Goal: Task Accomplishment & Management: Use online tool/utility

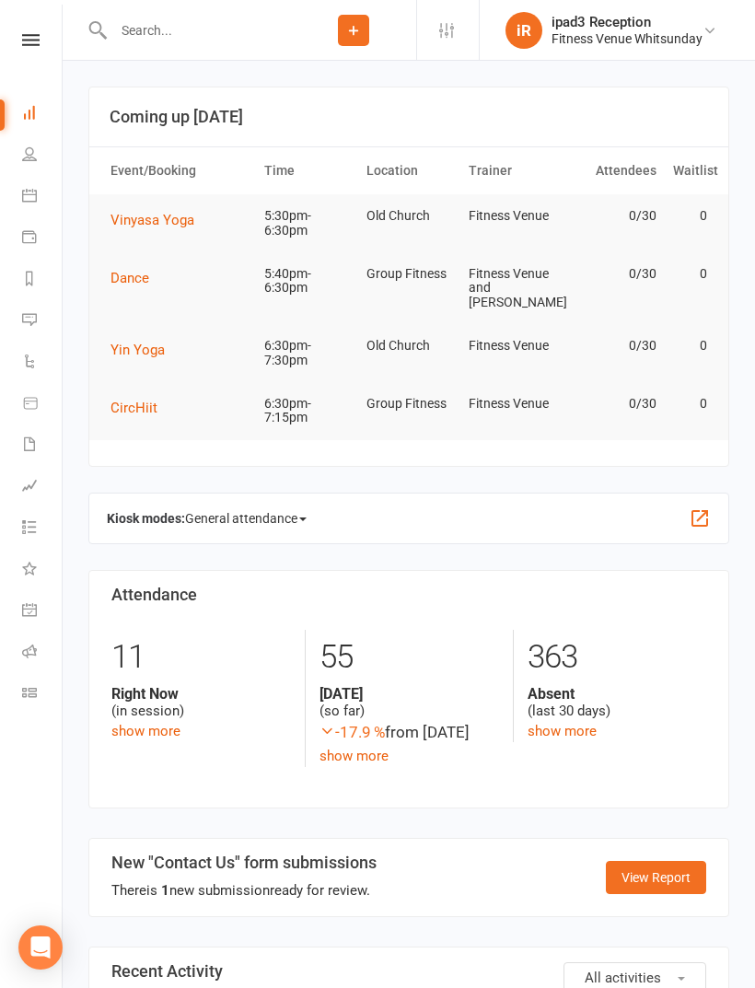
click at [29, 185] on link "Calendar" at bounding box center [42, 197] width 41 height 41
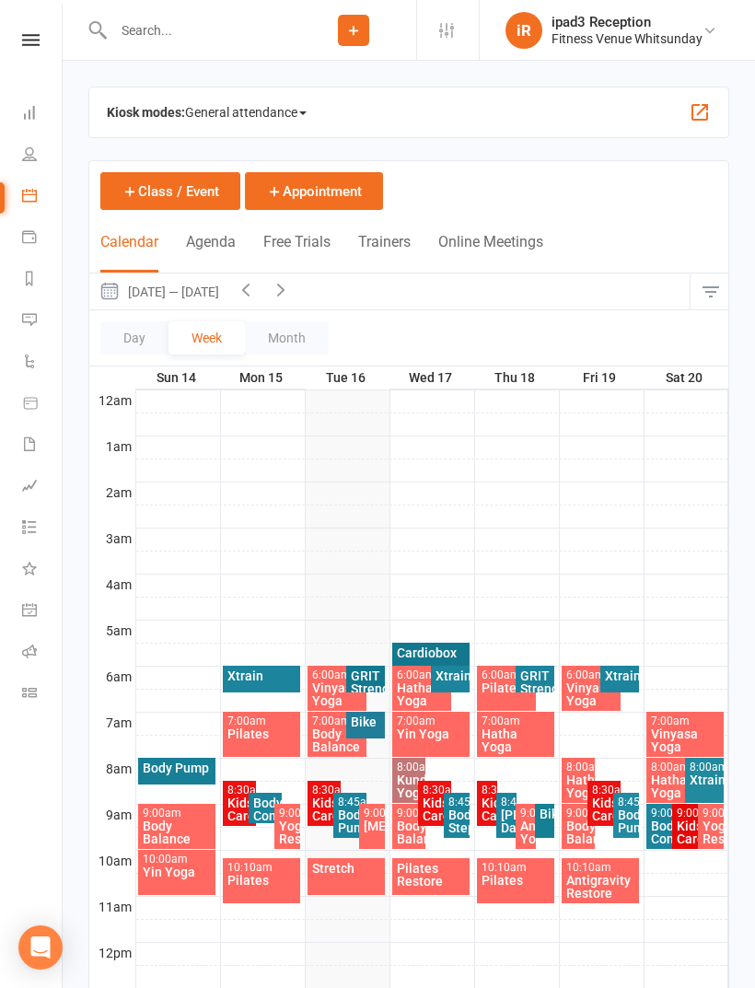
click at [226, 109] on span "General attendance" at bounding box center [246, 112] width 122 height 29
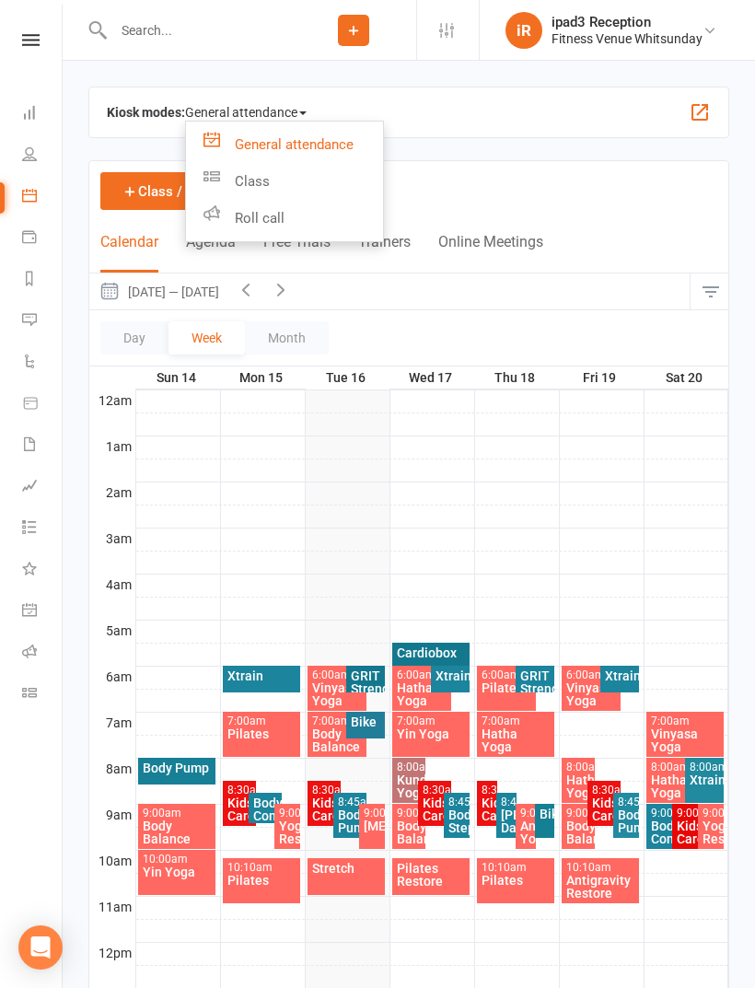
click at [227, 171] on link "Class" at bounding box center [284, 181] width 197 height 37
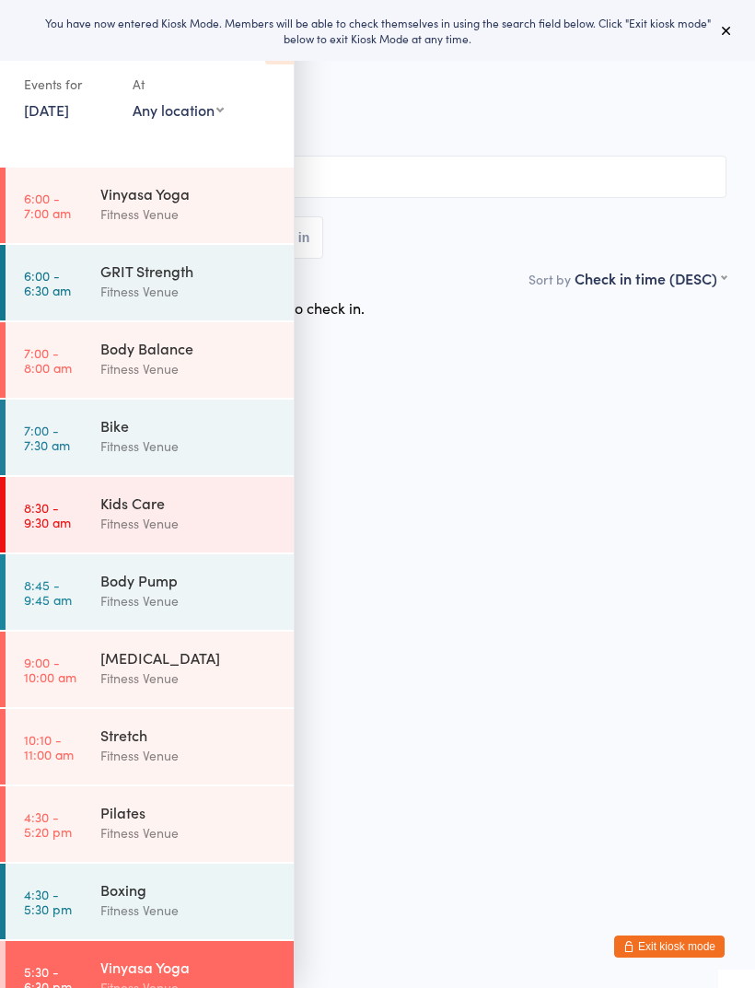
click at [730, 28] on icon at bounding box center [726, 30] width 15 height 15
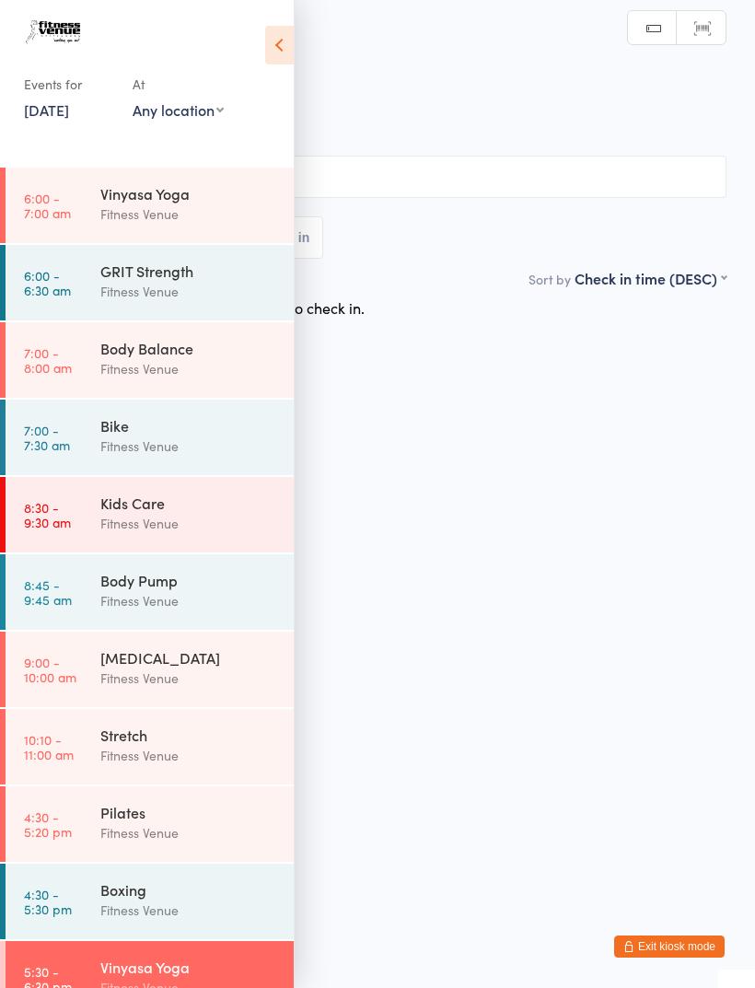
click at [283, 44] on icon at bounding box center [279, 45] width 29 height 39
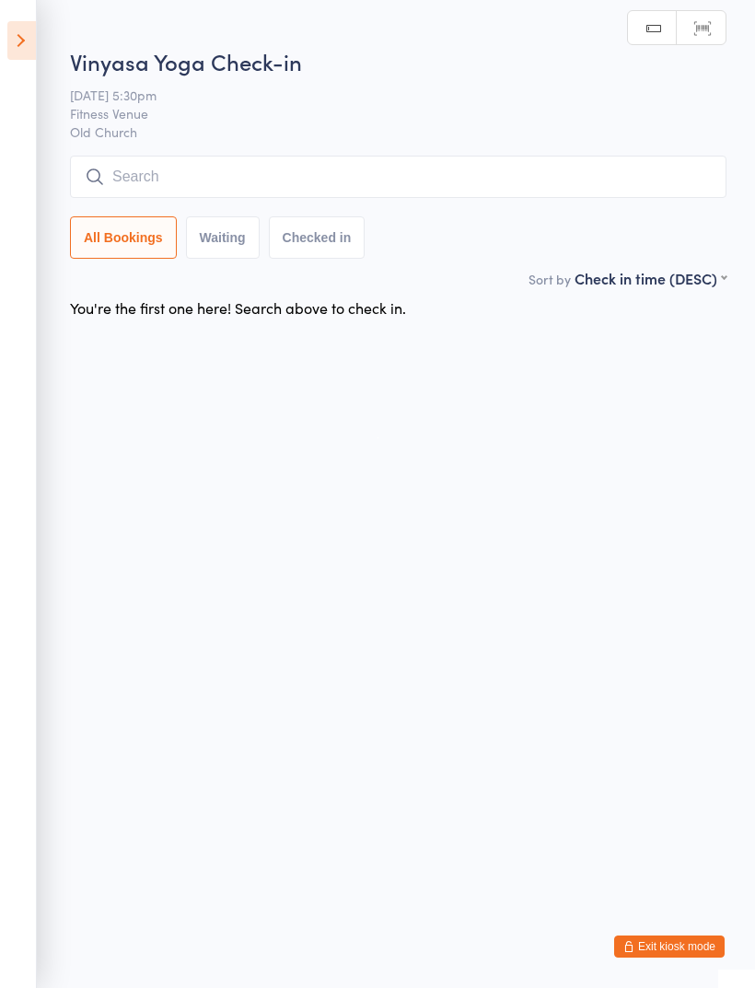
click at [29, 47] on icon at bounding box center [21, 40] width 29 height 39
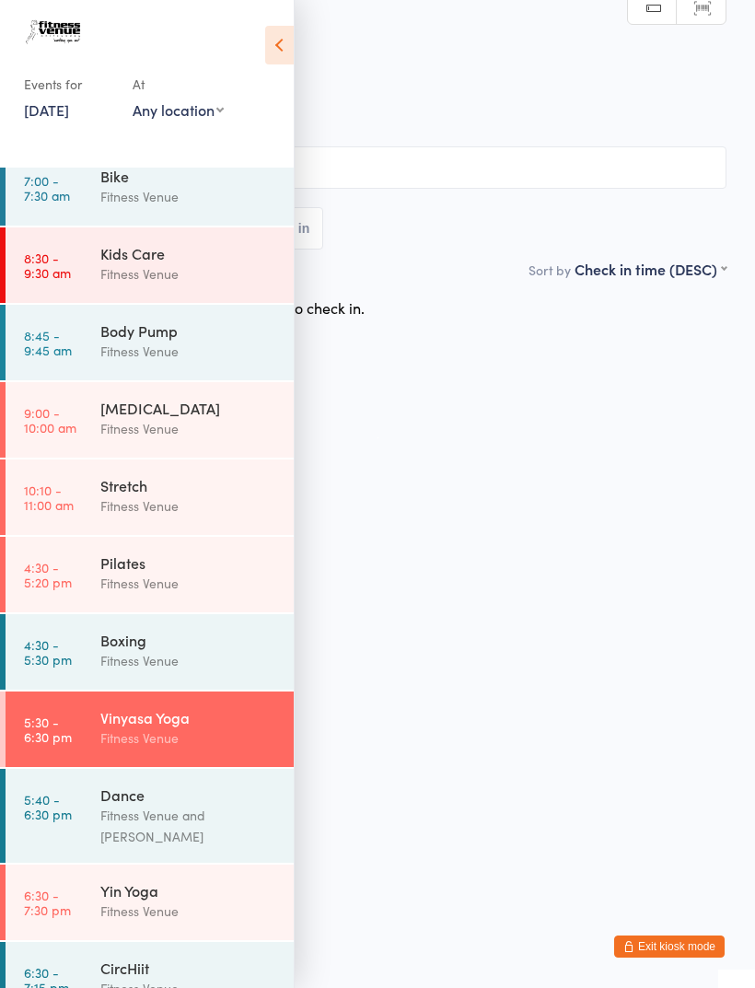
scroll to position [249, 0]
click at [83, 827] on link "5:40 - 6:30 pm Dance Fitness Venue and [PERSON_NAME]" at bounding box center [150, 817] width 288 height 94
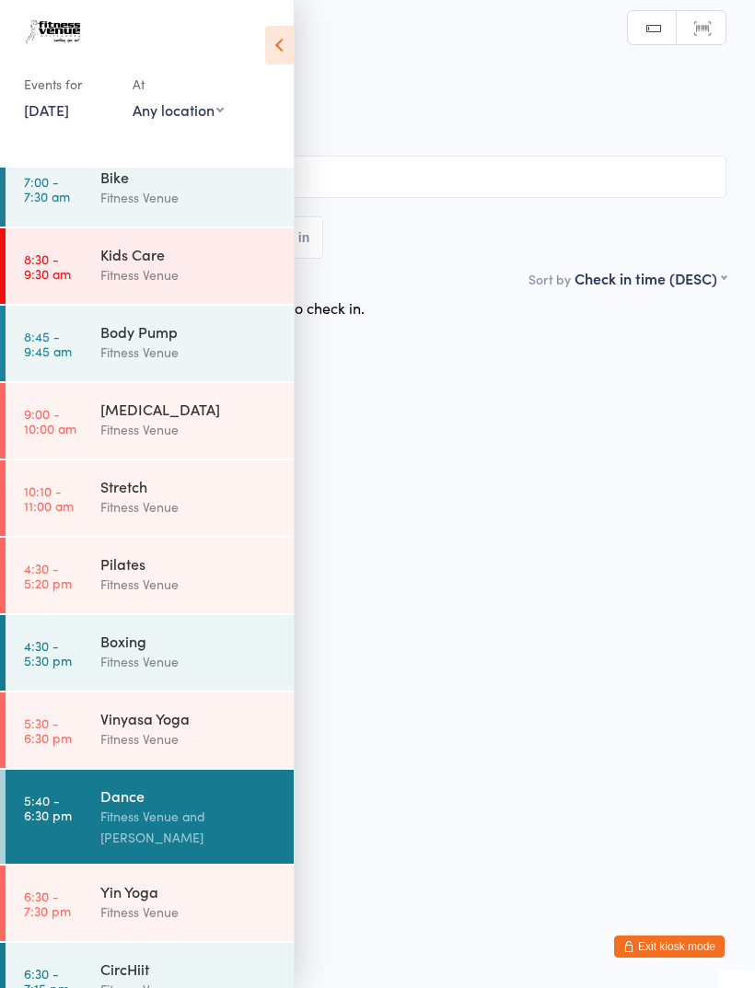
click at [282, 52] on icon at bounding box center [279, 45] width 29 height 39
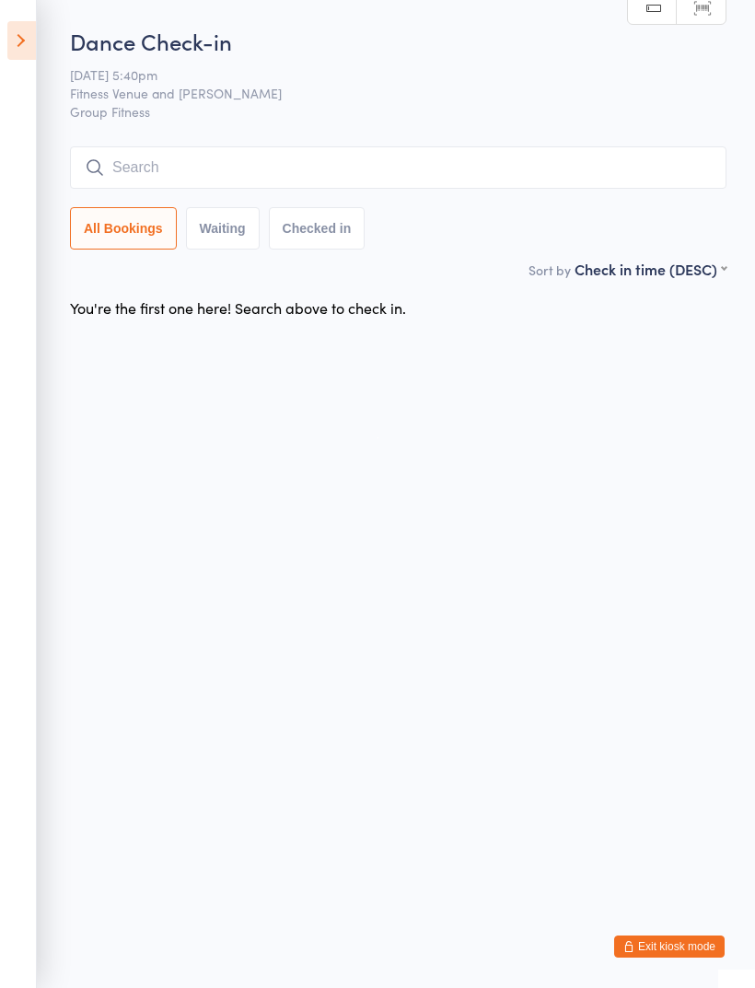
click at [481, 169] on input "search" at bounding box center [398, 167] width 656 height 42
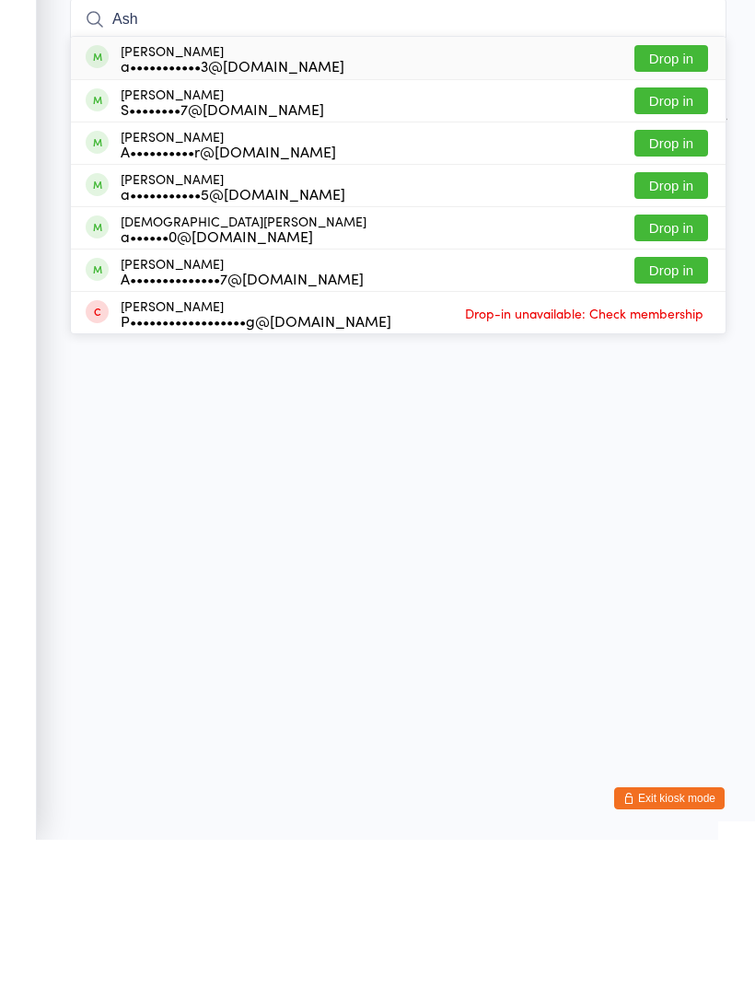
type input "Ash"
click at [682, 320] on button "Drop in" at bounding box center [671, 333] width 74 height 27
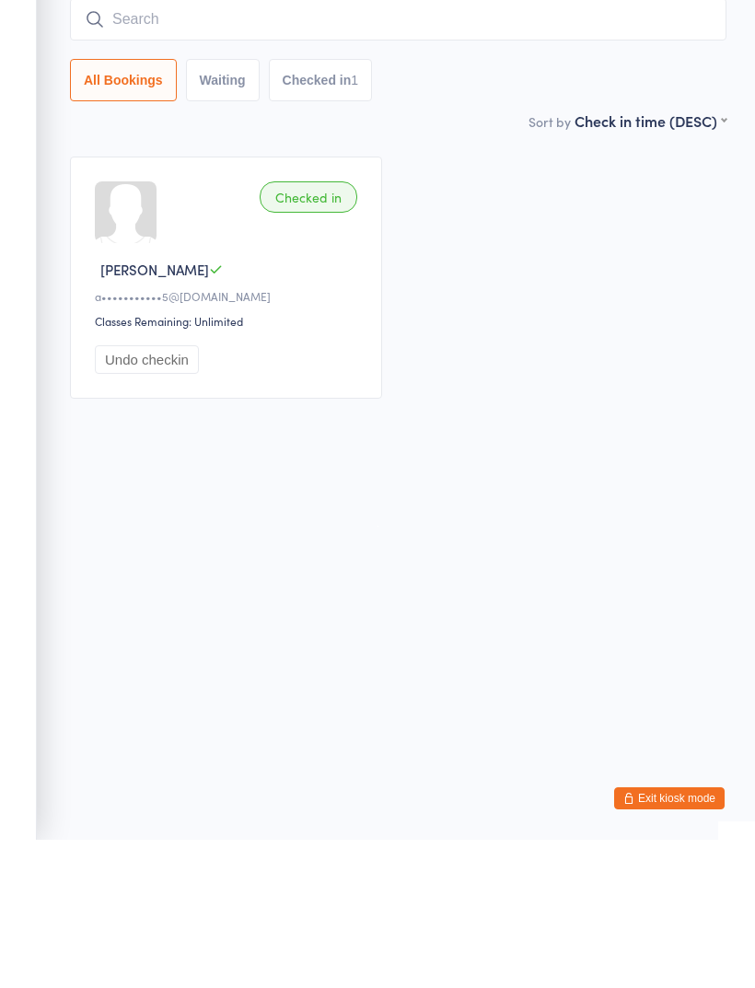
click at [179, 146] on input "search" at bounding box center [398, 167] width 656 height 42
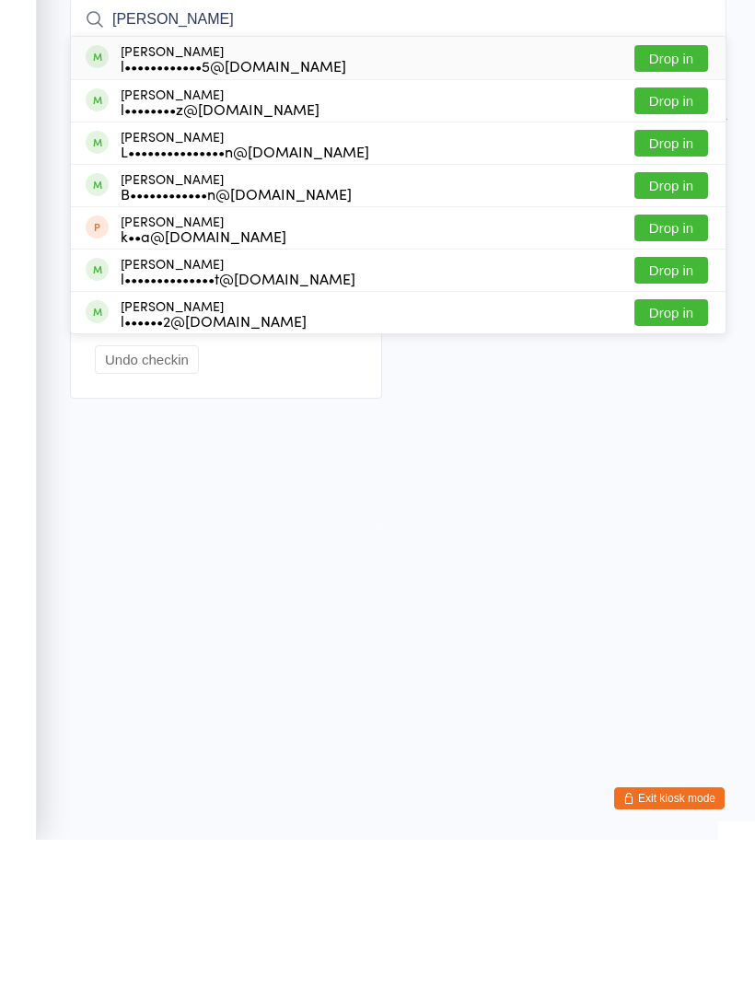
type input "[PERSON_NAME]"
click at [674, 236] on button "Drop in" at bounding box center [671, 249] width 74 height 27
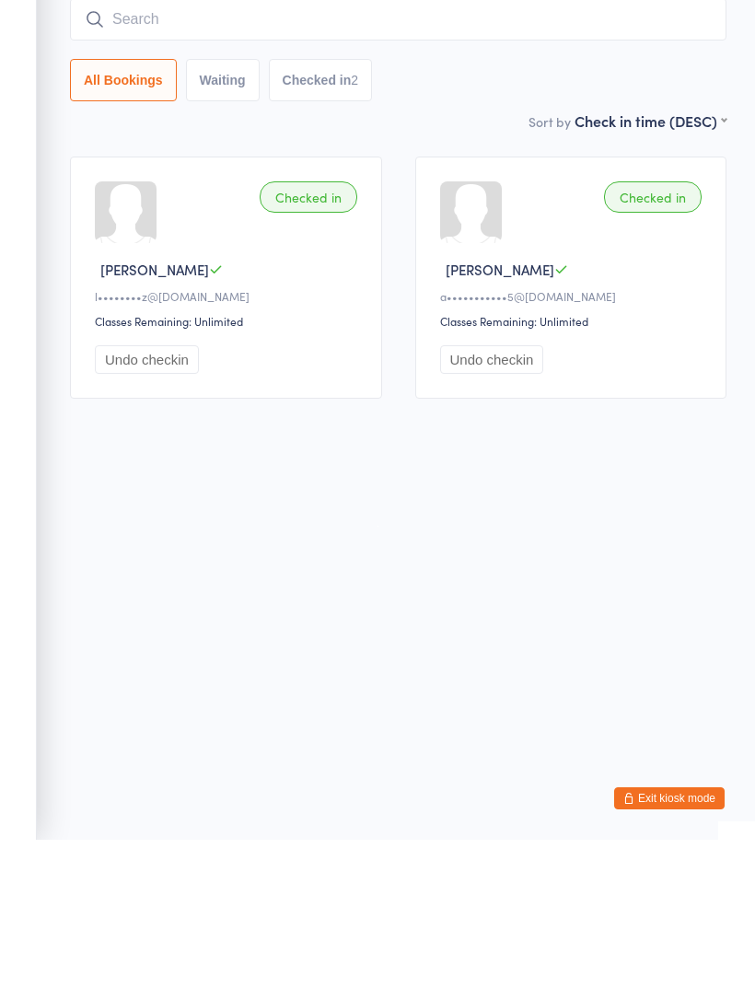
click at [474, 146] on input "search" at bounding box center [398, 167] width 656 height 42
click at [184, 146] on input "search" at bounding box center [398, 167] width 656 height 42
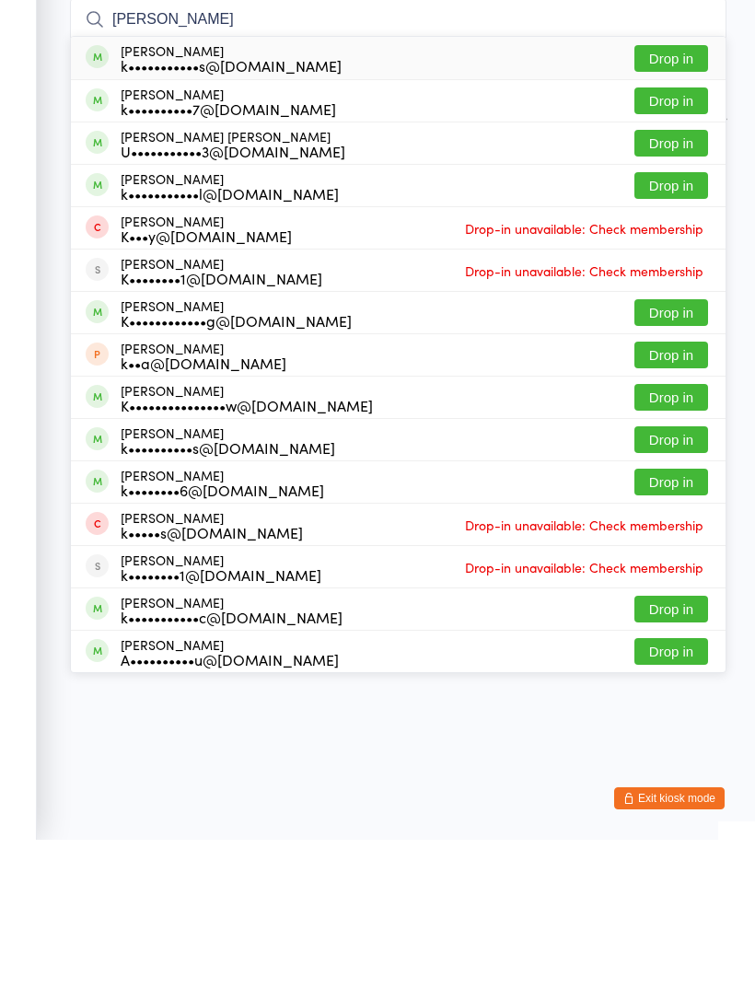
type input "[PERSON_NAME]"
click at [669, 236] on button "Drop in" at bounding box center [671, 249] width 74 height 27
